Goal: Task Accomplishment & Management: Use online tool/utility

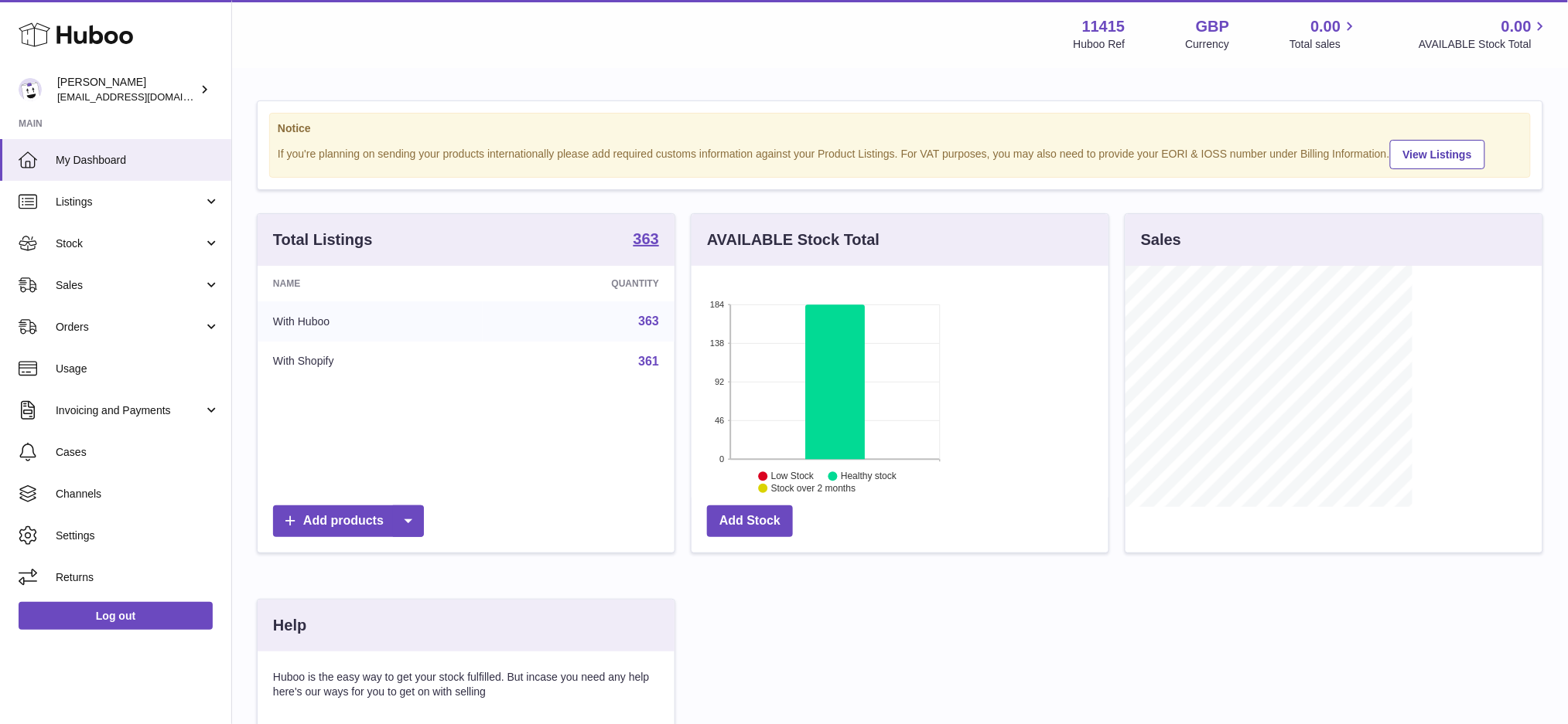
scroll to position [240, 417]
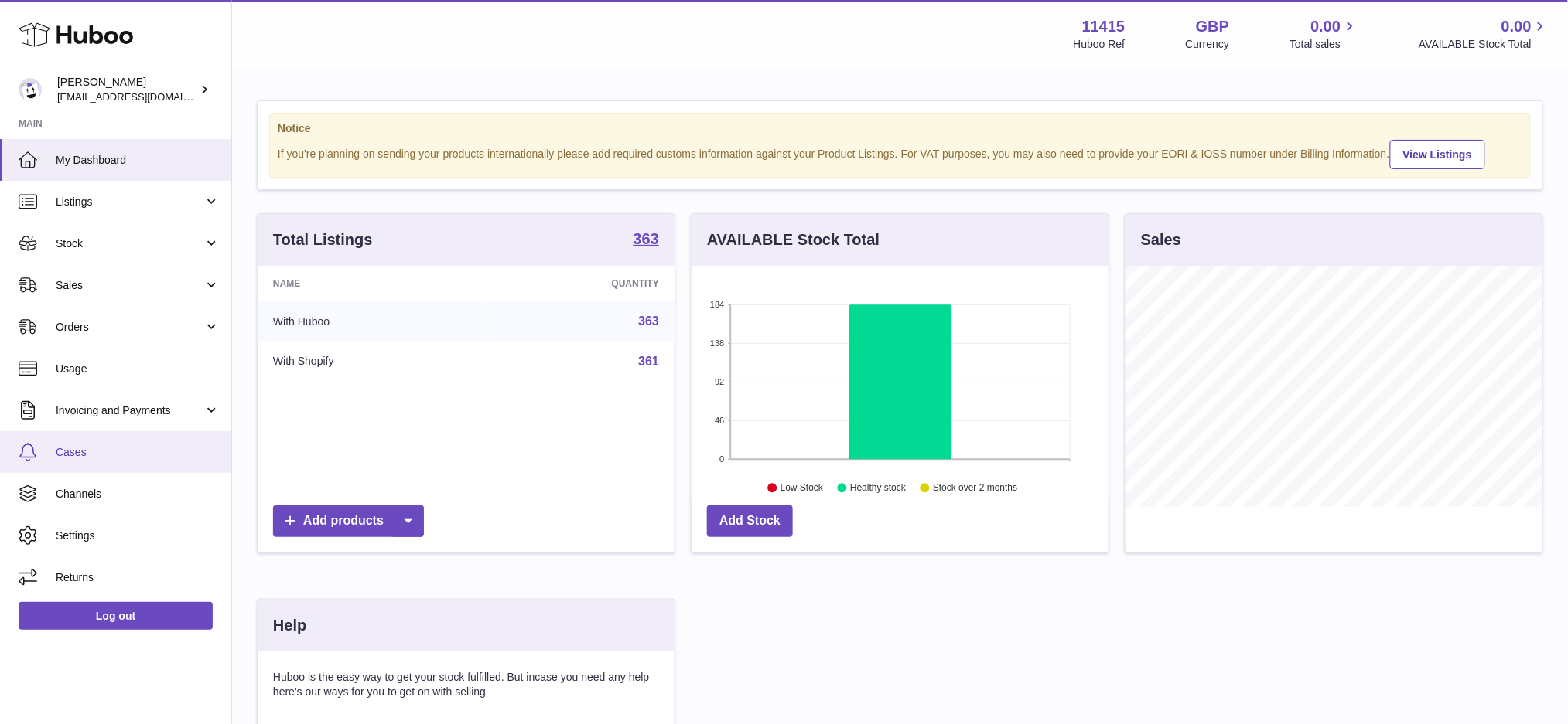
click at [103, 464] on link "Cases" at bounding box center [115, 452] width 231 height 42
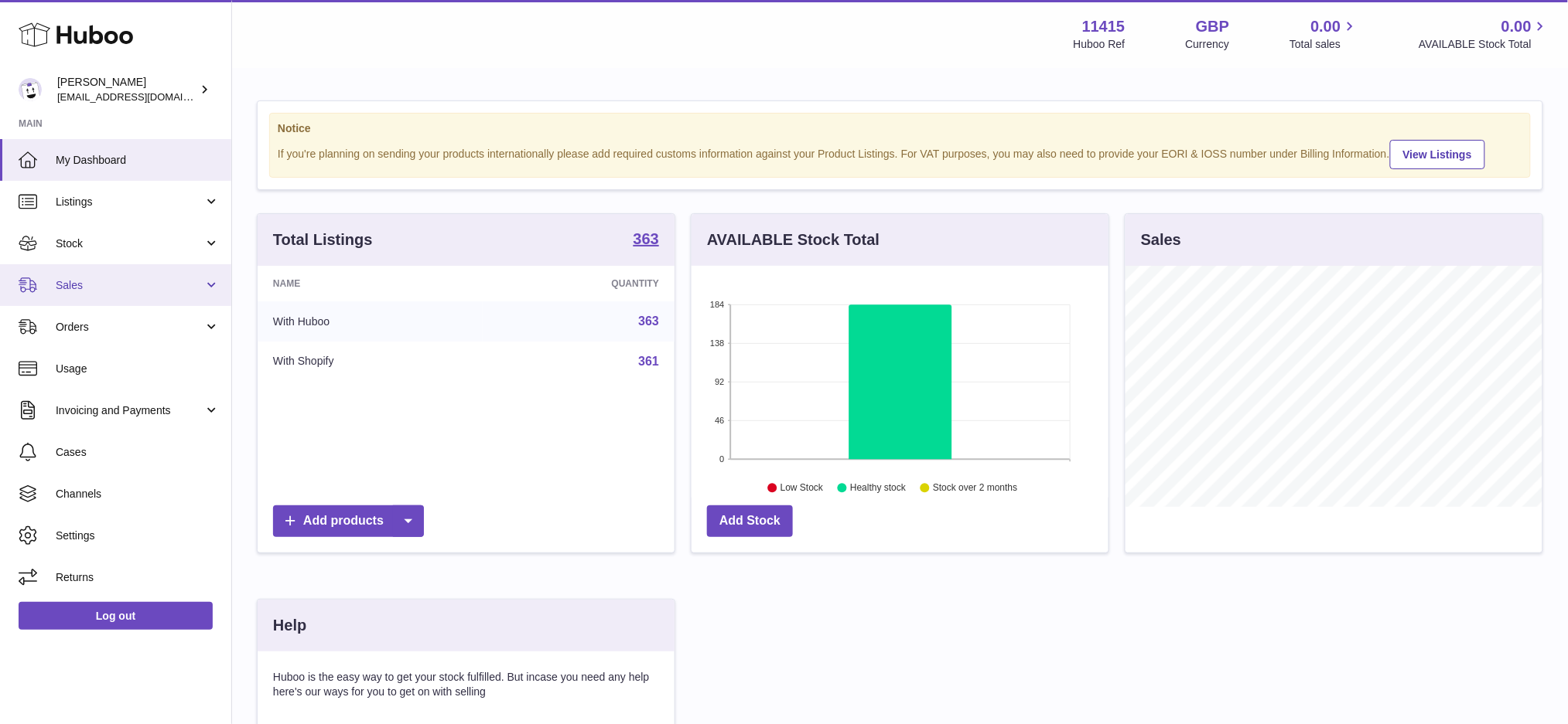
click at [78, 286] on span "Sales" at bounding box center [129, 285] width 147 height 15
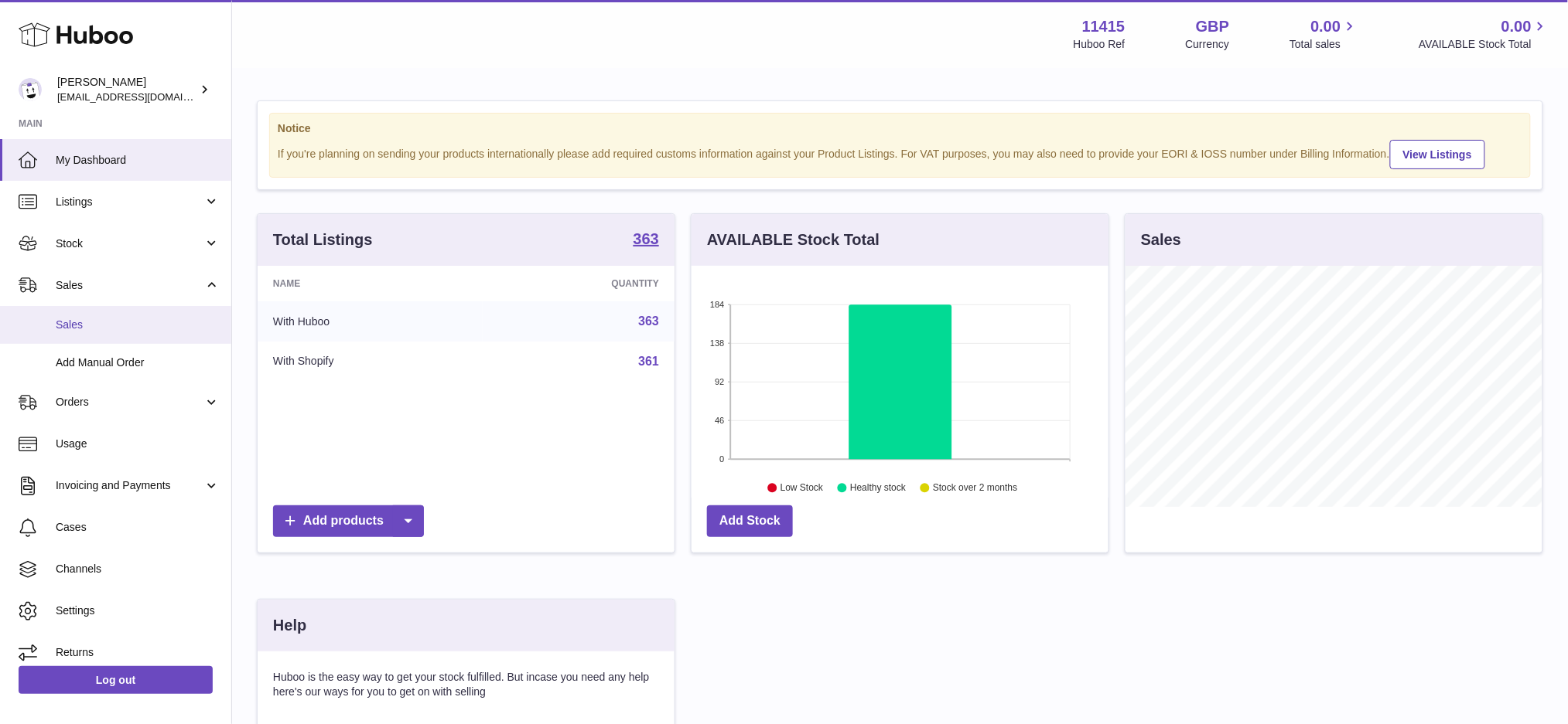
click at [80, 321] on span "Sales" at bounding box center [138, 325] width 164 height 15
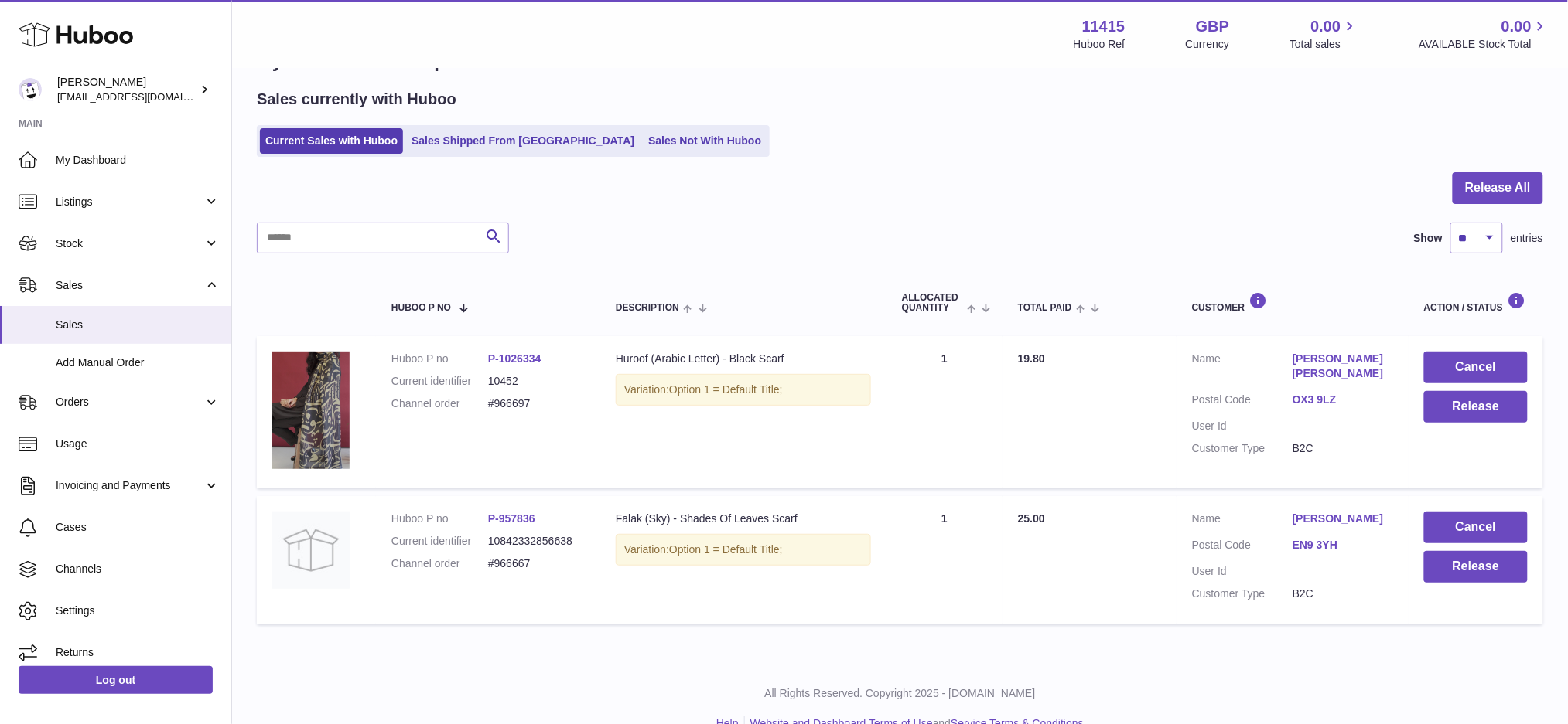
scroll to position [80, 0]
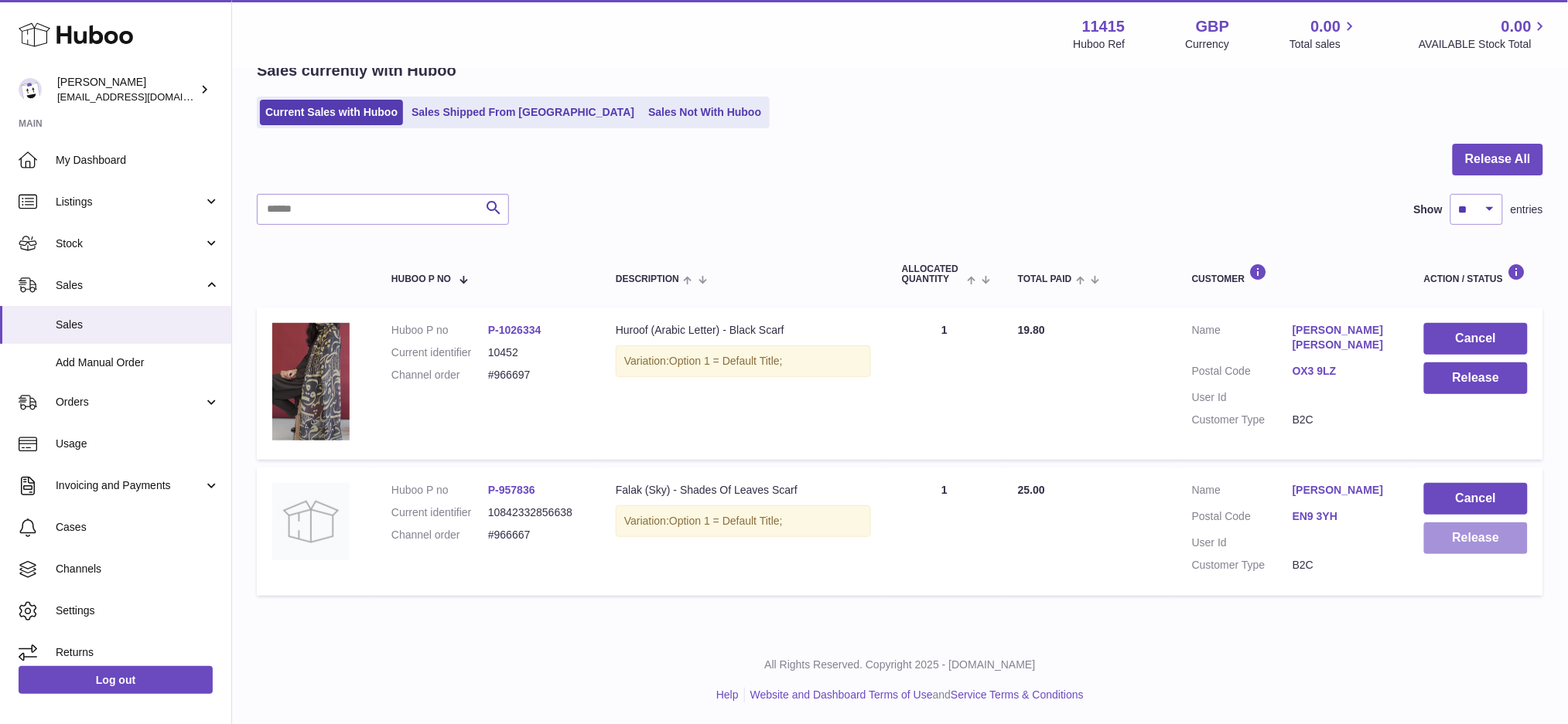
click at [1434, 545] on button "Release" at bounding box center [1475, 539] width 103 height 31
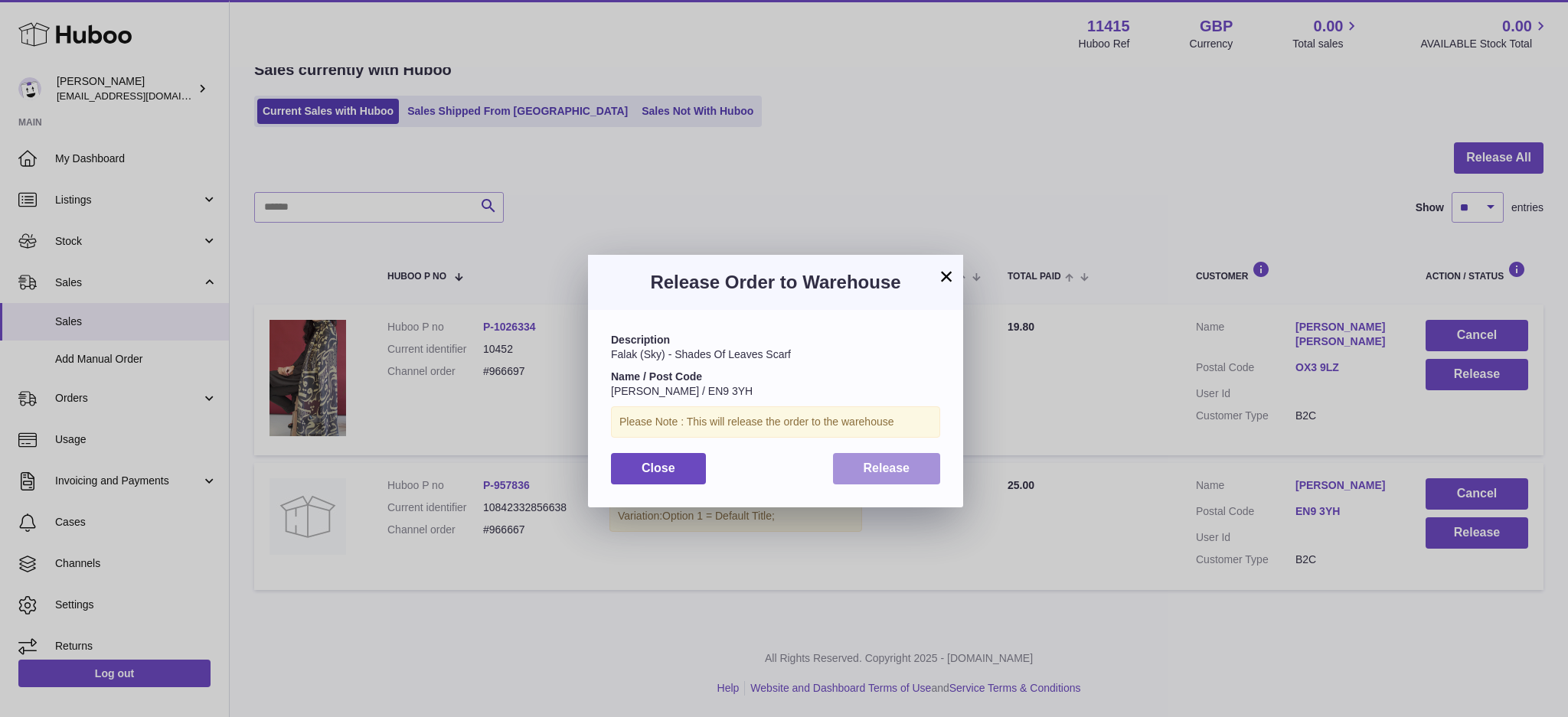
click at [879, 465] on span "Release" at bounding box center [887, 468] width 46 height 13
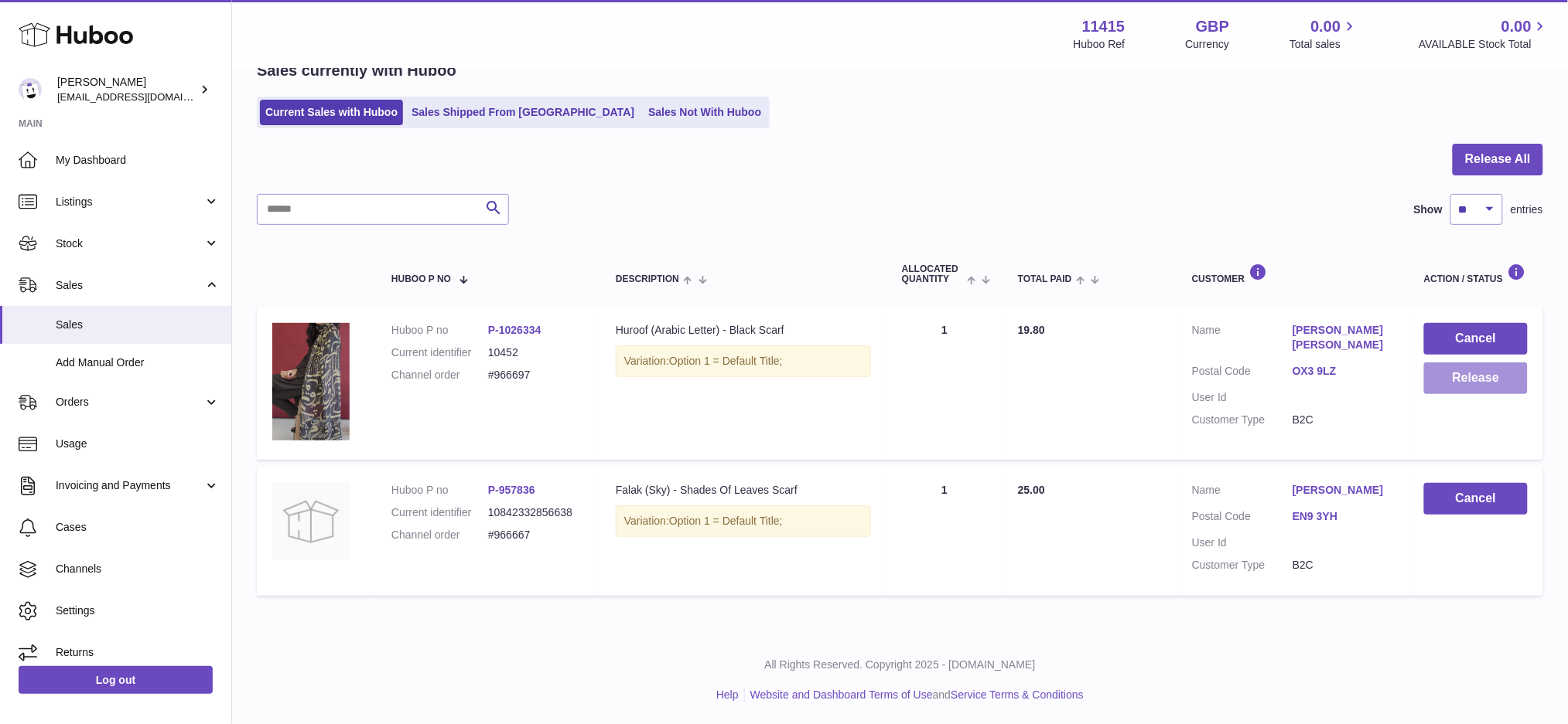
click at [1442, 378] on button "Release" at bounding box center [1475, 379] width 103 height 31
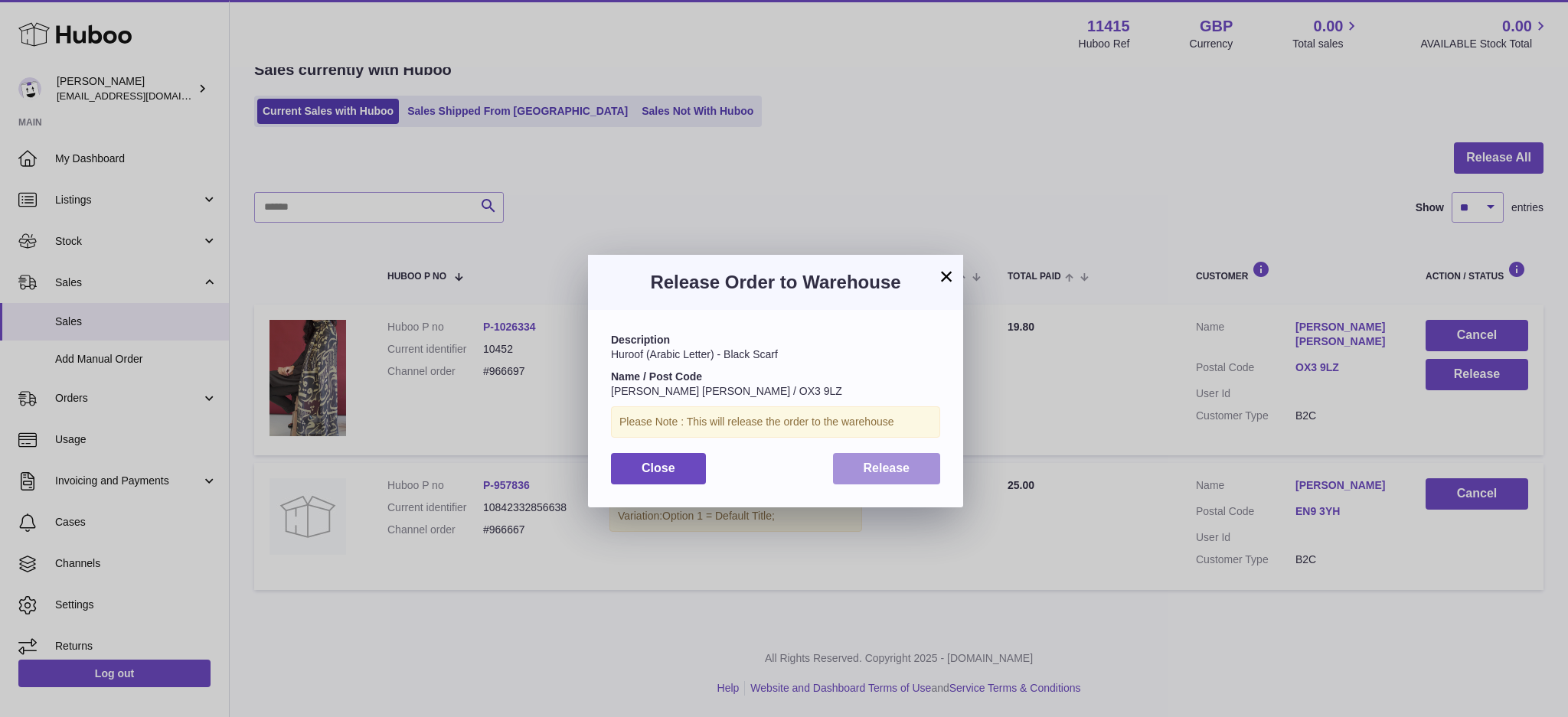
click at [903, 463] on span "Release" at bounding box center [887, 468] width 46 height 13
